Goal: Transaction & Acquisition: Purchase product/service

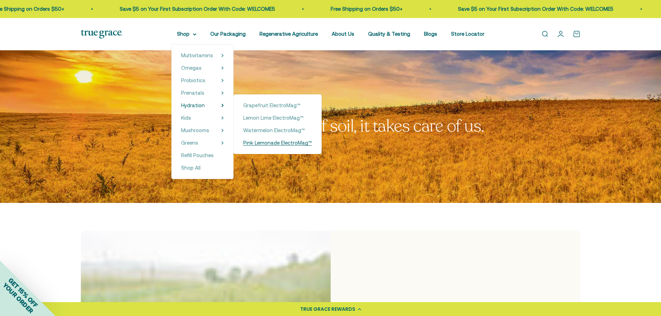
click at [260, 144] on span "Pink Lemonade ElectroMag™" at bounding box center [277, 143] width 69 height 6
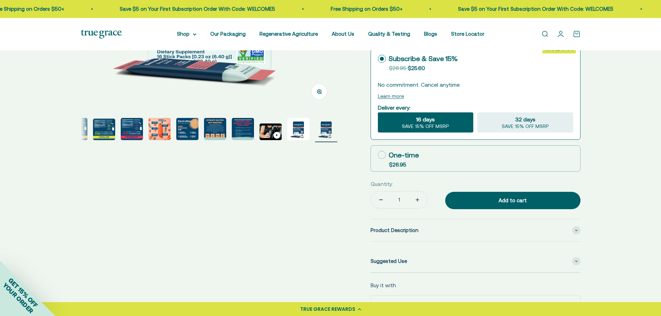
select select "3"
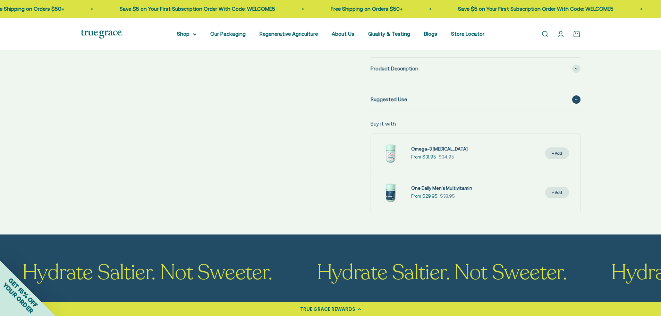
scroll to position [382, 0]
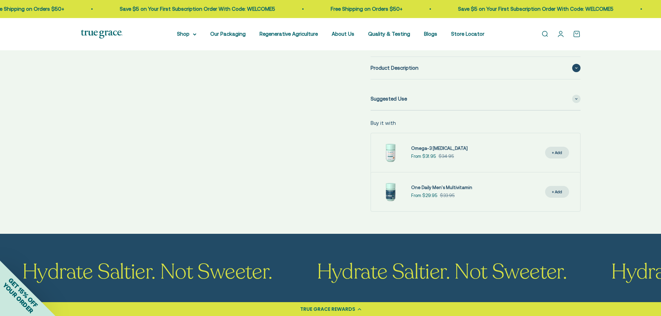
click at [391, 70] on span "Product Description" at bounding box center [395, 68] width 48 height 8
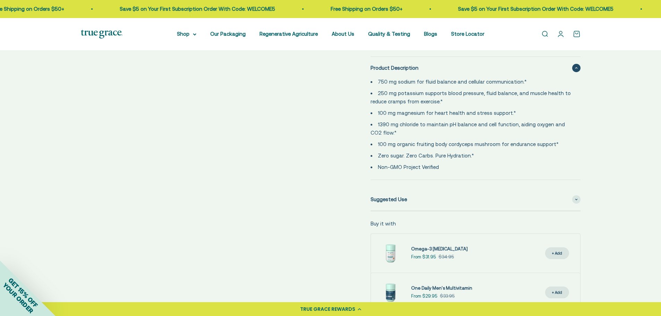
drag, startPoint x: 451, startPoint y: 170, endPoint x: 364, endPoint y: 75, distance: 129.2
click at [364, 75] on div "Zoom Go to item 1 Go to item 2 Go to item 3 Go to item 4 Go to item 5 Go to ite…" at bounding box center [331, 2] width 500 height 622
copy ul "750 mg sodium for fluid balance and cellular communication.* 250 mg potassium s…"
